Goal: Transaction & Acquisition: Purchase product/service

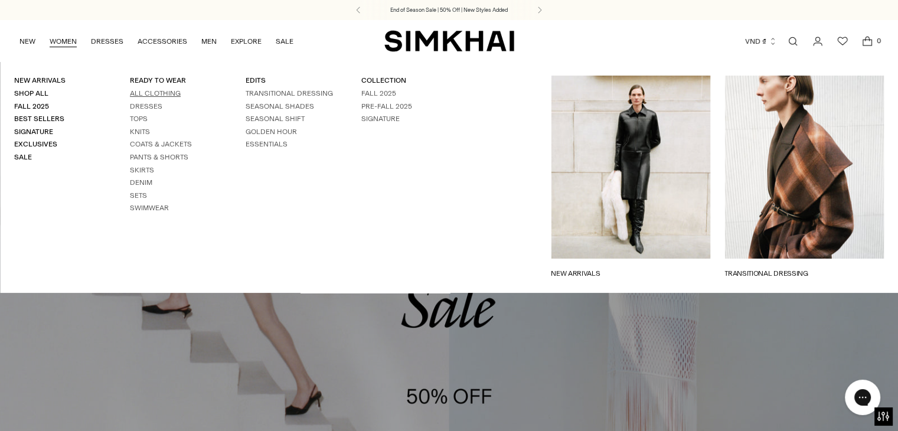
click at [137, 92] on link "All Clothing" at bounding box center [155, 93] width 51 height 8
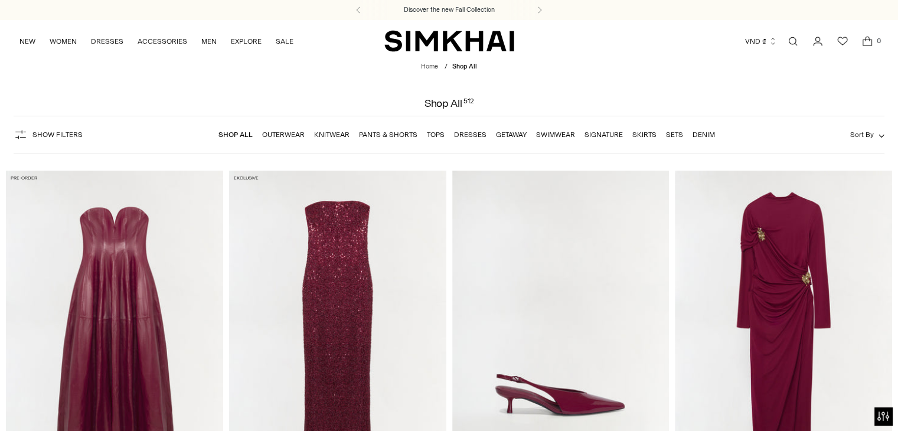
click at [865, 138] on span "Sort By" at bounding box center [862, 135] width 24 height 8
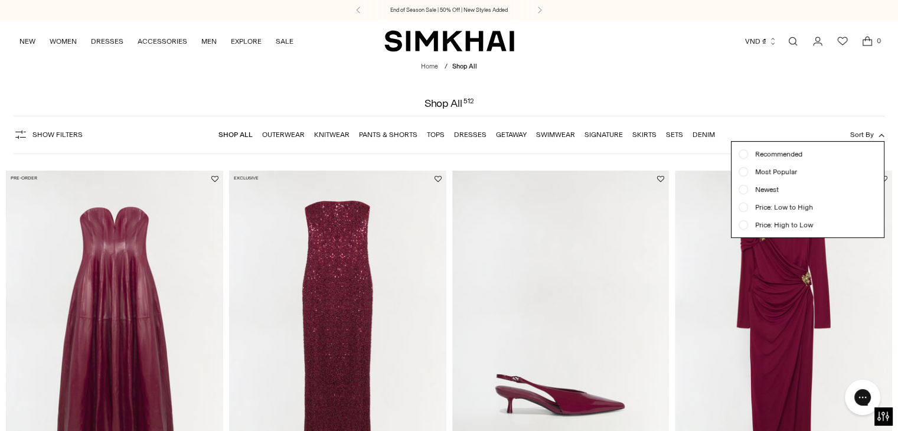
click at [782, 120] on div "Show Filters Show Filters Shop All Outerwear Knitwear Pants & Shorts Tops Dress…" at bounding box center [449, 135] width 871 height 38
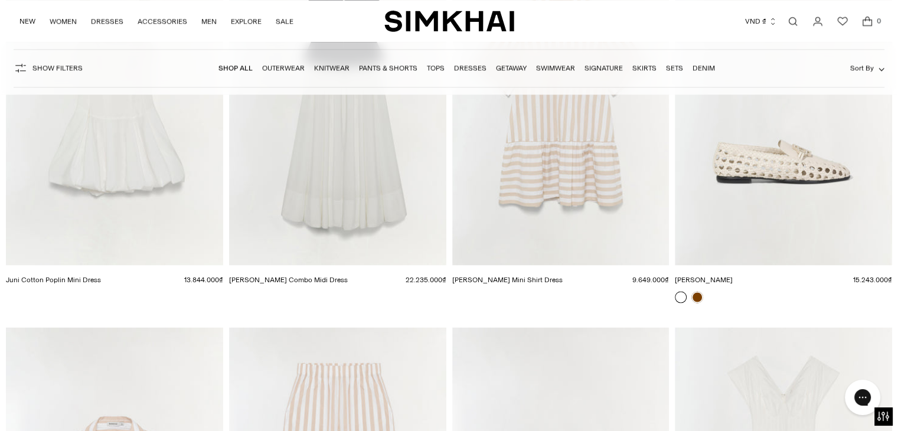
scroll to position [15157, 0]
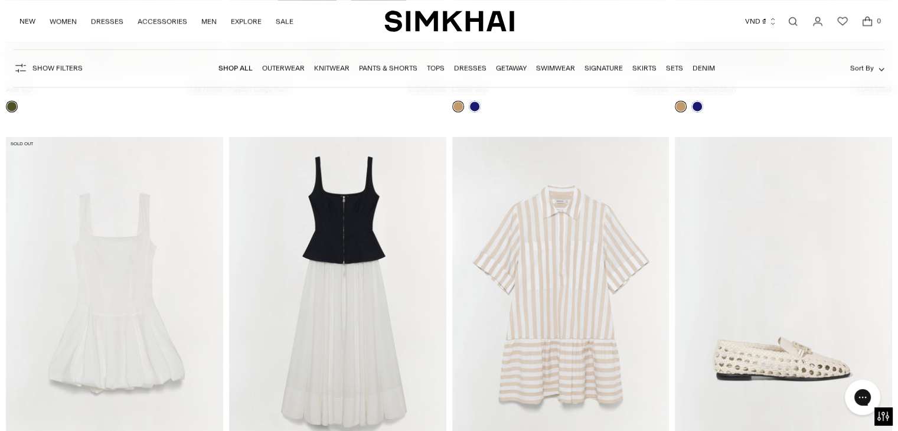
click at [872, 112] on div at bounding box center [783, 111] width 217 height 22
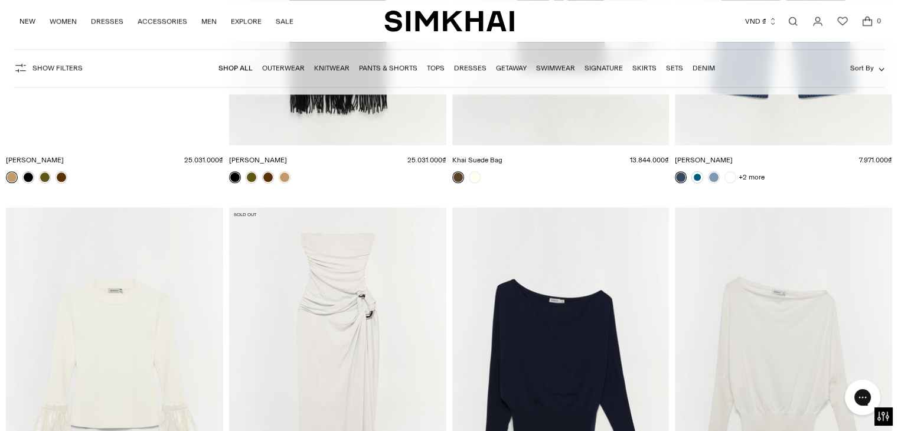
scroll to position [37157, 0]
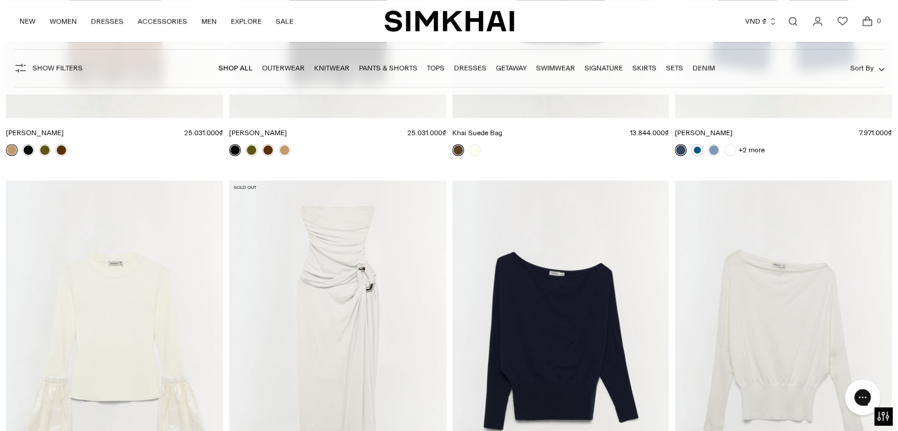
click at [465, 72] on link "Dresses" at bounding box center [470, 68] width 32 height 8
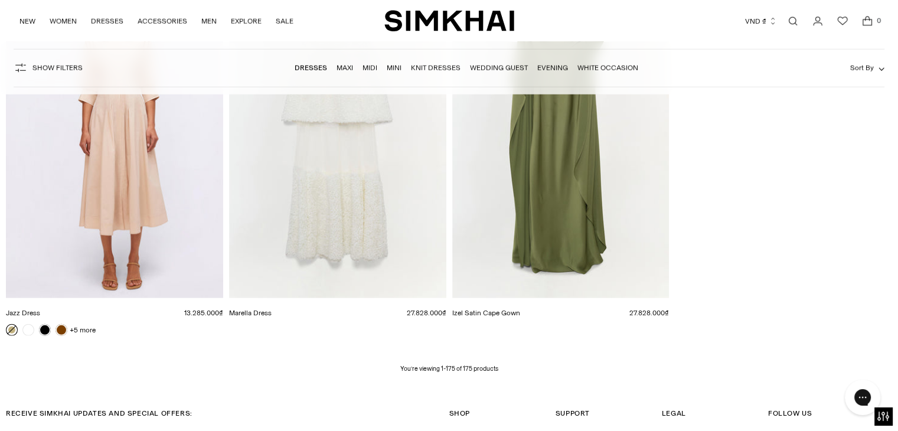
scroll to position [16697, 0]
